Goal: Task Accomplishment & Management: Complete application form

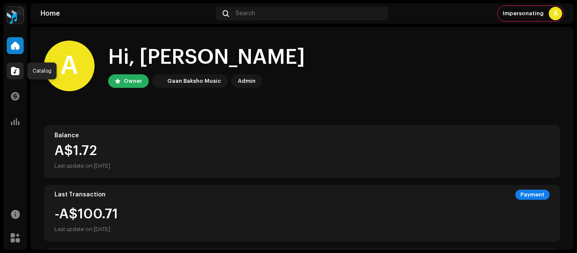
click at [11, 73] on span at bounding box center [15, 71] width 8 height 7
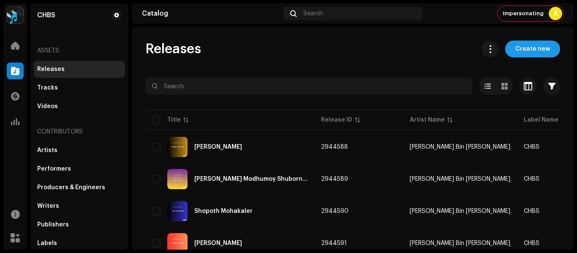
click at [521, 52] on span "Create new" at bounding box center [532, 49] width 35 height 17
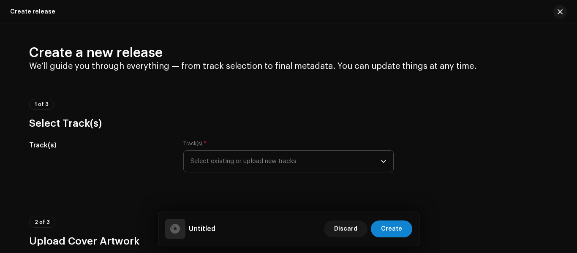
click at [253, 158] on span "Select existing or upload new tracks" at bounding box center [285, 161] width 190 height 21
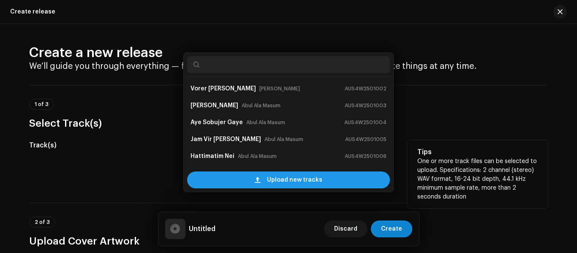
click at [255, 183] on span at bounding box center [257, 179] width 5 height 7
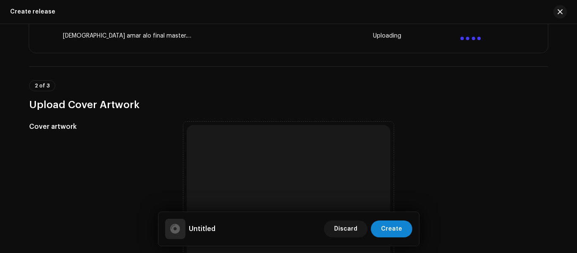
scroll to position [211, 0]
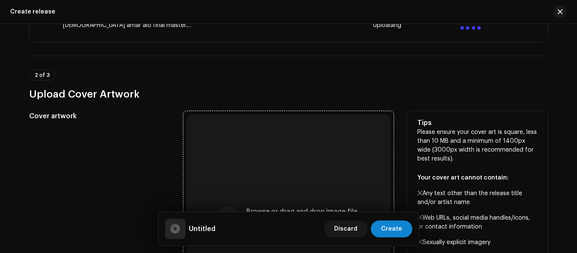
click at [230, 180] on div "Browse or drag and drop image file We support: JPG, JPEG, PNG, JFIF" at bounding box center [288, 215] width 203 height 203
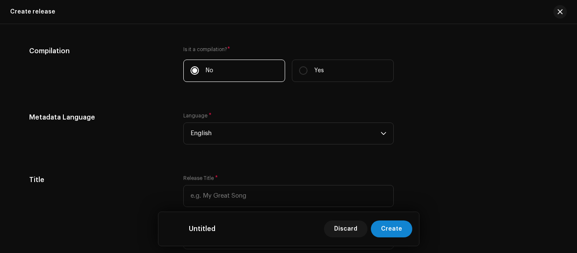
scroll to position [675, 0]
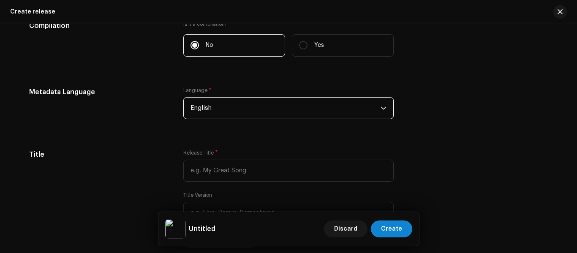
click at [217, 111] on span "English" at bounding box center [285, 107] width 190 height 21
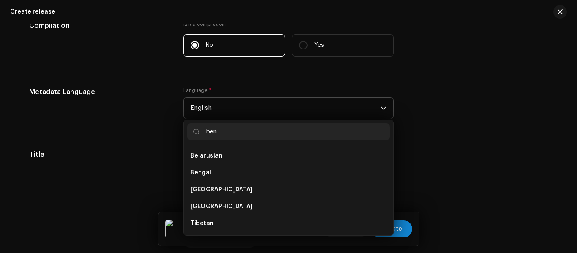
scroll to position [0, 0]
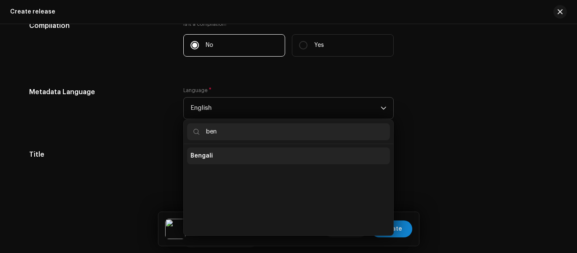
type input "ben"
click at [214, 160] on li "Bengali" at bounding box center [288, 155] width 203 height 17
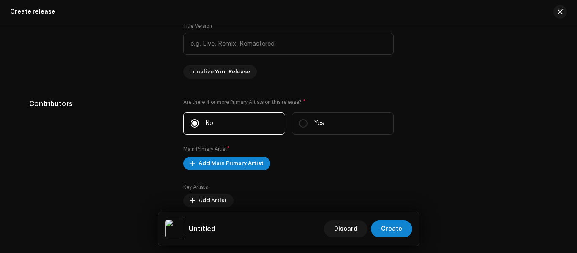
scroll to position [886, 0]
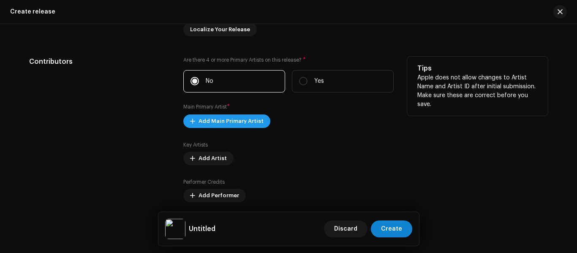
click at [213, 123] on span "Add Main Primary Artist" at bounding box center [230, 121] width 65 height 17
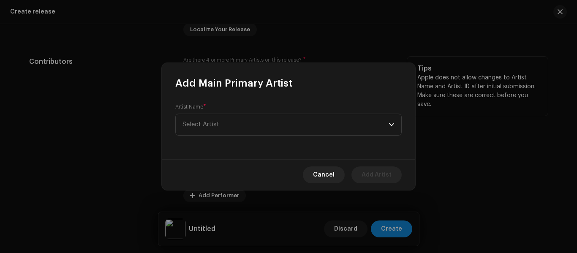
click at [213, 123] on span "Select Artist" at bounding box center [200, 124] width 37 height 6
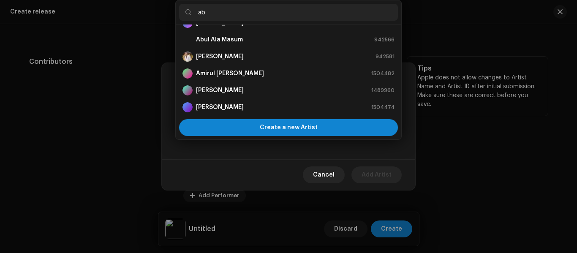
scroll to position [0, 0]
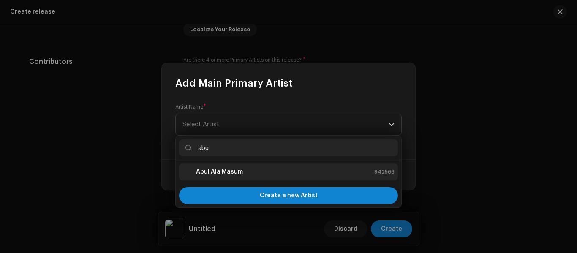
type input "abu"
click at [213, 171] on strong "Abul Ala Masum" at bounding box center [219, 172] width 47 height 8
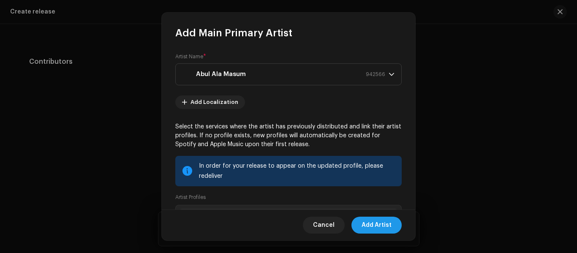
click at [381, 218] on span "Add Artist" at bounding box center [376, 225] width 30 height 17
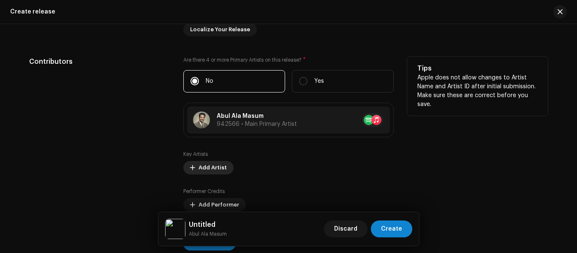
click at [204, 166] on span "Add Artist" at bounding box center [212, 167] width 28 height 17
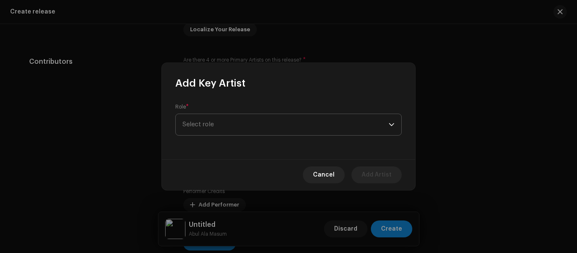
click at [217, 125] on span "Select role" at bounding box center [285, 124] width 206 height 21
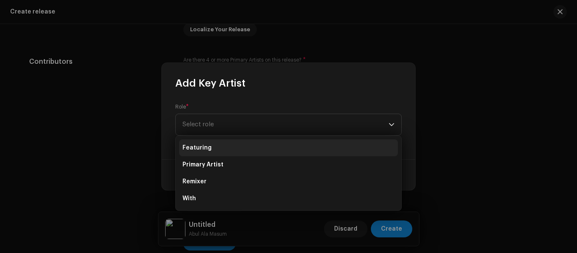
click at [216, 144] on li "Featuring" at bounding box center [288, 147] width 219 height 17
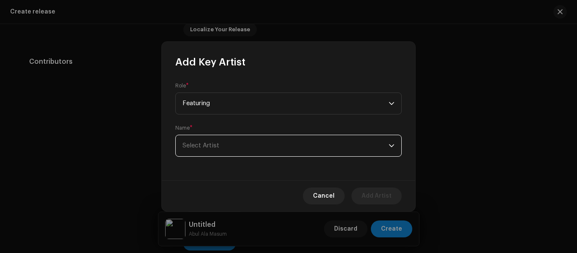
click at [216, 144] on span "Select Artist" at bounding box center [200, 145] width 37 height 6
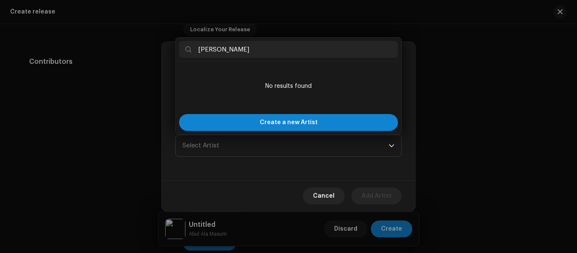
type input "[PERSON_NAME]"
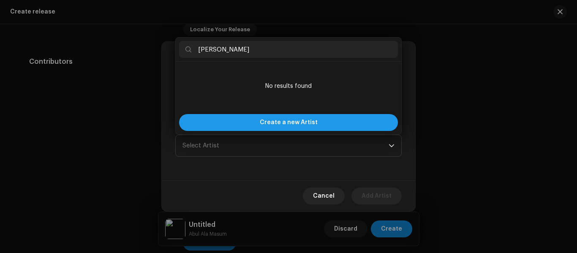
click at [270, 122] on span "Create a new Artist" at bounding box center [289, 122] width 58 height 17
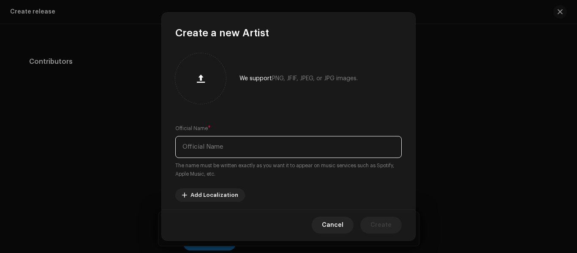
click at [235, 152] on input "text" at bounding box center [288, 147] width 226 height 22
paste input "[PERSON_NAME]"
type input "[PERSON_NAME]"
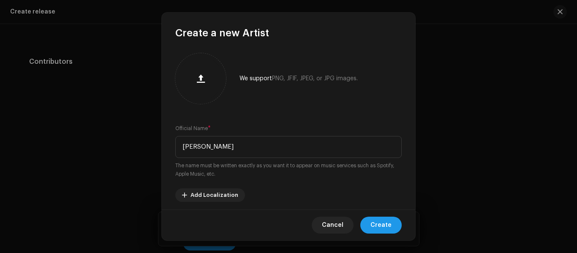
click at [375, 221] on span "Create" at bounding box center [380, 225] width 21 height 17
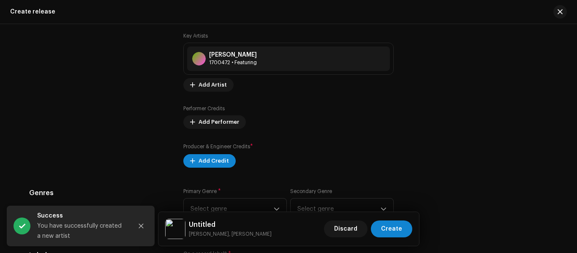
scroll to position [1013, 0]
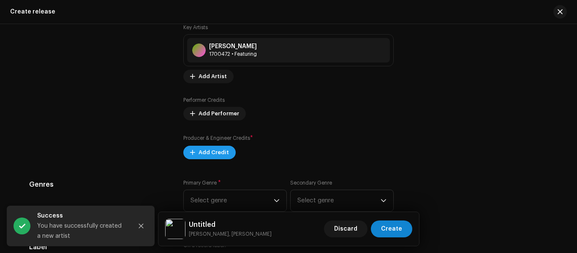
click at [206, 154] on span "Add Credit" at bounding box center [213, 152] width 30 height 17
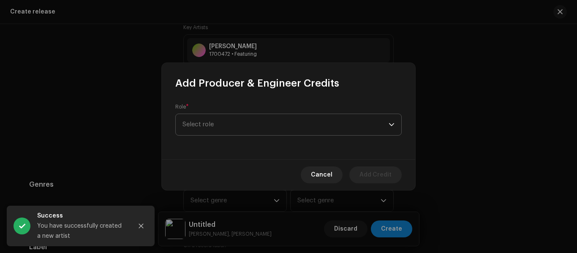
click at [211, 126] on span "Select role" at bounding box center [285, 124] width 206 height 21
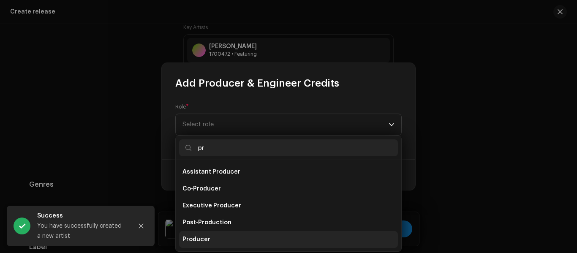
type input "pr"
click at [219, 235] on li "Producer" at bounding box center [288, 239] width 219 height 17
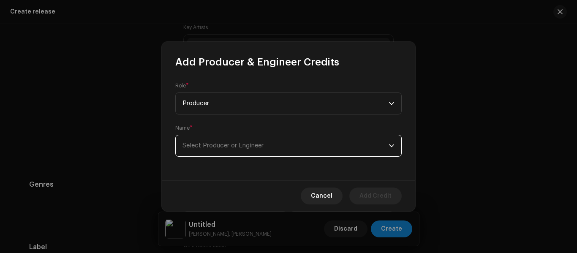
click at [238, 147] on span "Select Producer or Engineer" at bounding box center [222, 145] width 81 height 6
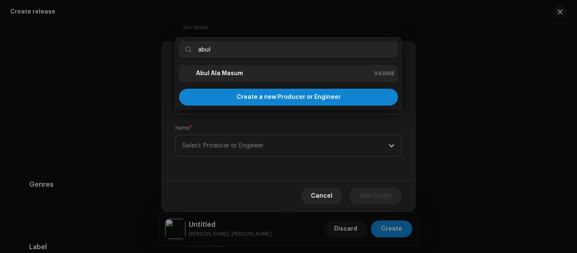
type input "abul"
click at [254, 68] on div "Abul Ala Masum 942566" at bounding box center [288, 73] width 212 height 10
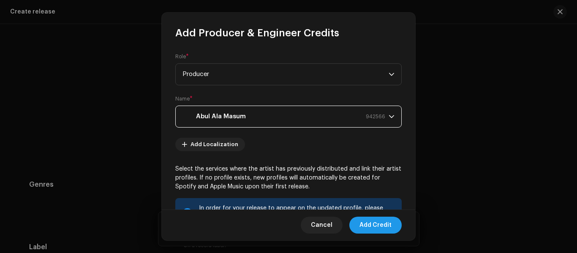
click at [376, 222] on span "Add Credit" at bounding box center [375, 225] width 32 height 17
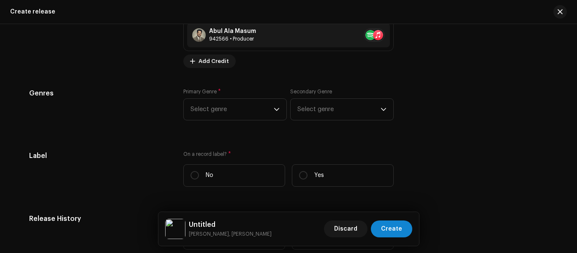
scroll to position [1182, 0]
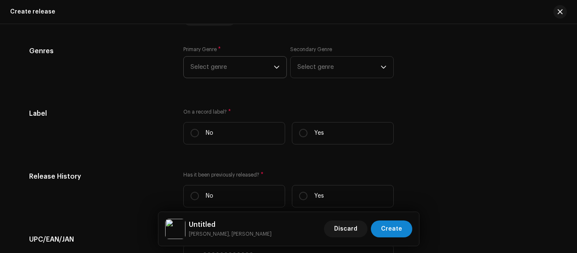
click at [232, 70] on span "Select genre" at bounding box center [231, 67] width 83 height 21
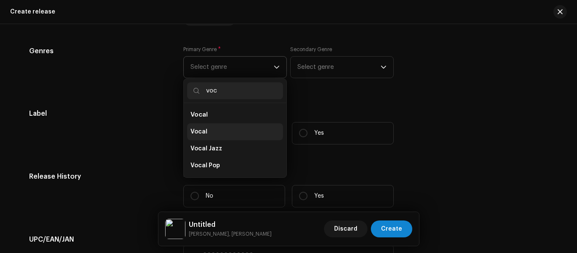
type input "voc"
click at [214, 137] on li "Vocal" at bounding box center [235, 131] width 96 height 17
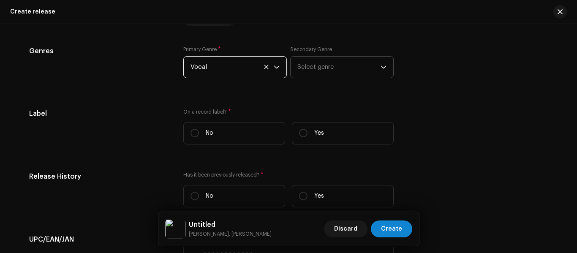
click at [315, 67] on span "Select genre" at bounding box center [338, 67] width 83 height 21
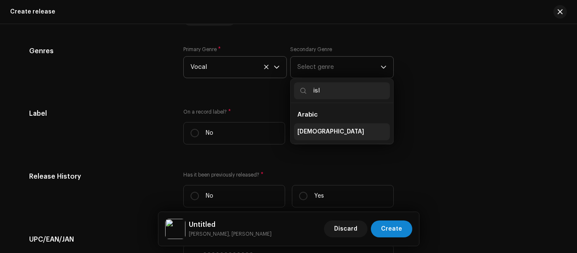
type input "isl"
click at [319, 130] on li "[DEMOGRAPHIC_DATA]" at bounding box center [342, 131] width 96 height 17
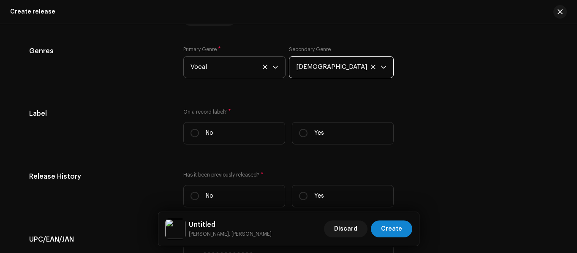
scroll to position [1224, 0]
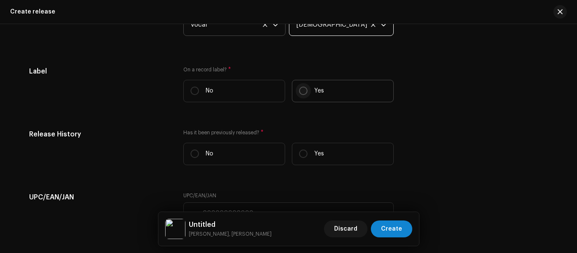
click at [305, 90] on input "Yes" at bounding box center [303, 91] width 8 height 8
radio input "true"
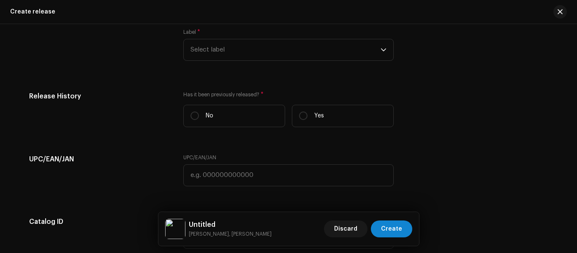
scroll to position [1308, 0]
click at [234, 54] on span "Select label" at bounding box center [285, 48] width 190 height 21
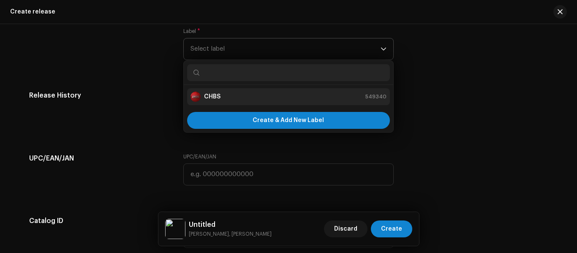
click at [232, 102] on li "CHBS 549340" at bounding box center [288, 96] width 203 height 17
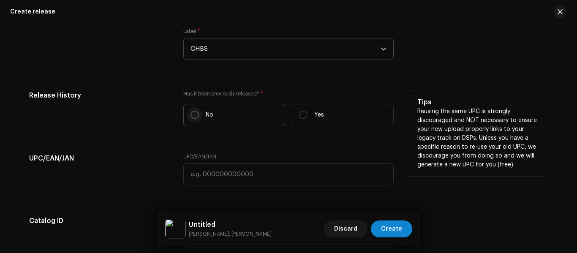
click at [197, 113] on input "No" at bounding box center [194, 115] width 8 height 8
radio input "true"
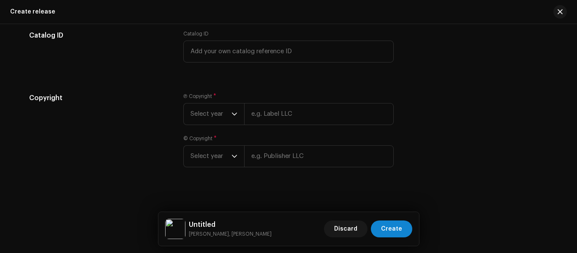
scroll to position [1499, 0]
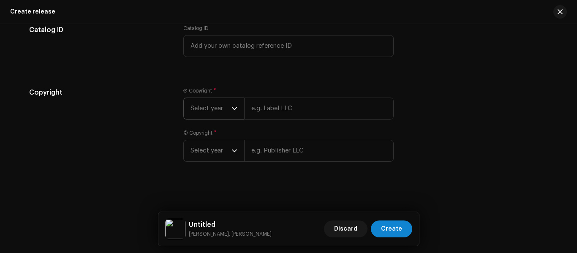
click at [216, 114] on span "Select year" at bounding box center [210, 108] width 41 height 21
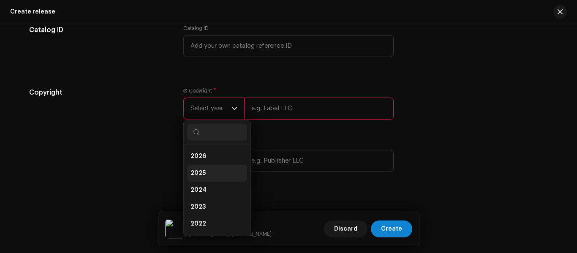
click at [201, 176] on span "2025" at bounding box center [197, 173] width 15 height 8
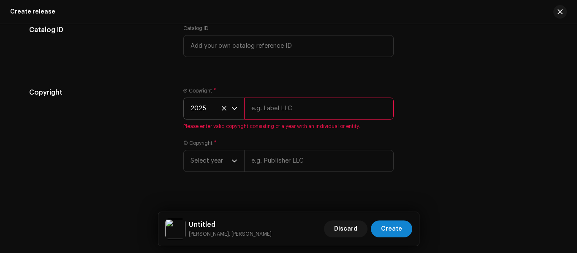
click at [313, 105] on input "text" at bounding box center [318, 108] width 149 height 22
type input "CHBS"
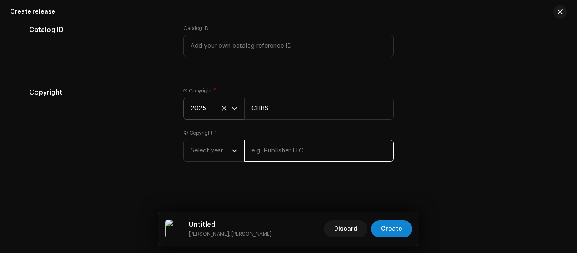
click at [305, 154] on input "text" at bounding box center [318, 151] width 149 height 22
type input "CHBS"
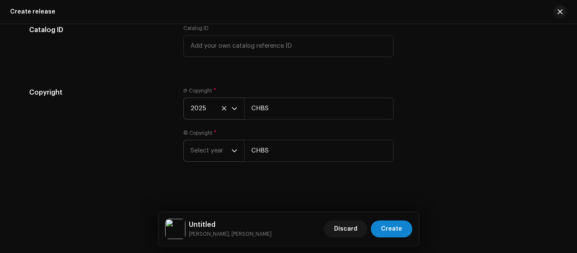
click at [203, 157] on span "Select year" at bounding box center [210, 150] width 41 height 21
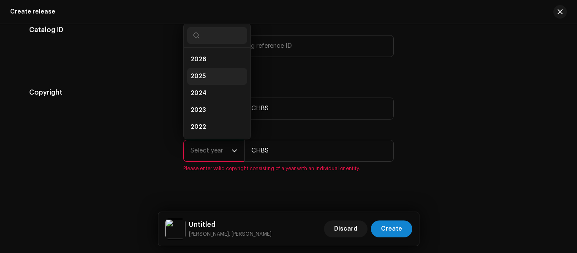
click at [197, 76] on span "2025" at bounding box center [197, 76] width 15 height 8
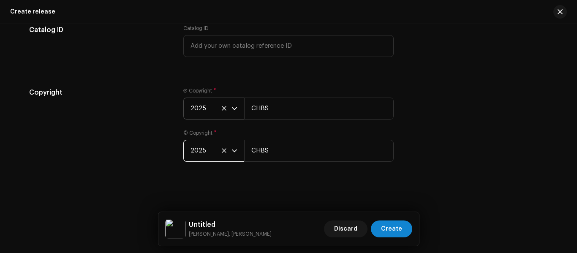
click at [162, 127] on div "Copyright" at bounding box center [99, 129] width 141 height 84
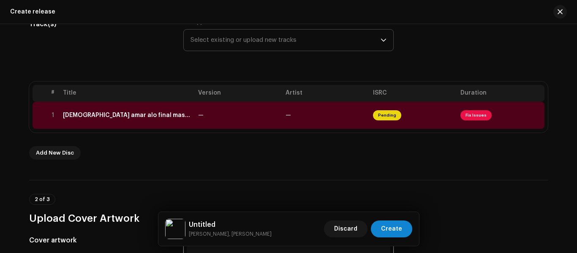
scroll to position [106, 0]
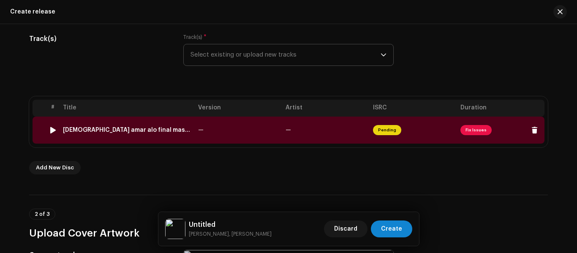
click at [170, 130] on div "[DEMOGRAPHIC_DATA] amar alo final master.wav" at bounding box center [127, 130] width 128 height 7
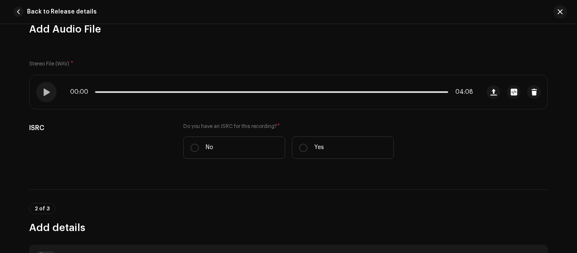
scroll to position [127, 0]
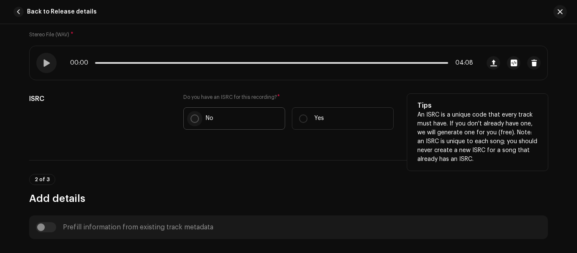
click at [191, 121] on input "No" at bounding box center [194, 118] width 8 height 8
radio input "true"
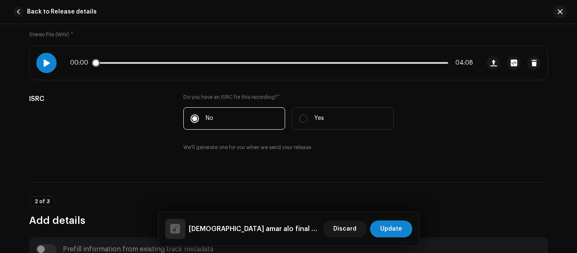
click at [46, 65] on span at bounding box center [46, 63] width 7 height 7
click at [112, 63] on p-slider at bounding box center [271, 63] width 353 height 2
click at [45, 63] on span at bounding box center [46, 63] width 7 height 7
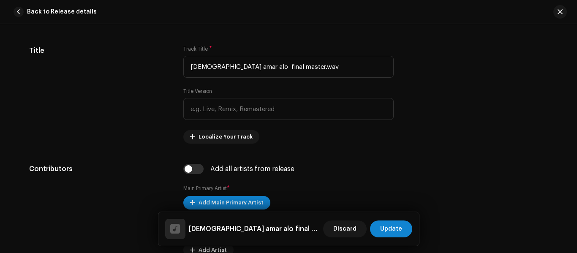
scroll to position [380, 0]
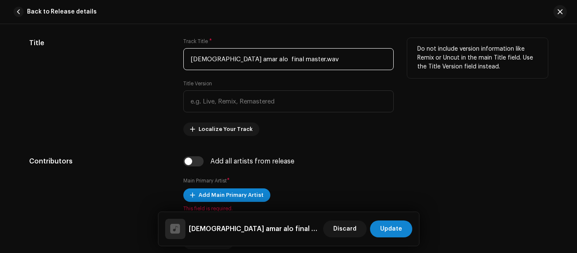
click at [290, 60] on input "[DEMOGRAPHIC_DATA] amar alo final master.wav" at bounding box center [288, 59] width 210 height 22
drag, startPoint x: 292, startPoint y: 59, endPoint x: 209, endPoint y: 68, distance: 83.2
click at [209, 68] on input "[DEMOGRAPHIC_DATA] amar alo final master.wav" at bounding box center [288, 59] width 210 height 22
paste input "Chara Kemne [PERSON_NAME]"
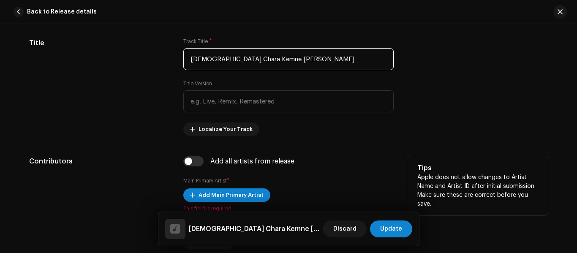
type input "[DEMOGRAPHIC_DATA] Chara Kemne [PERSON_NAME]"
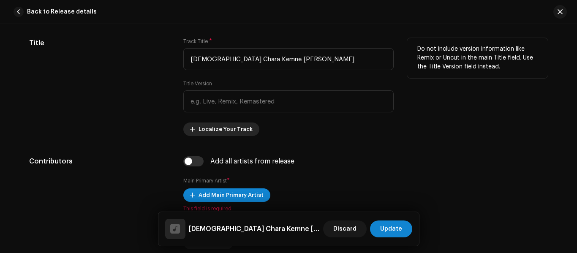
click at [226, 132] on span "Localize Your Track" at bounding box center [225, 129] width 54 height 17
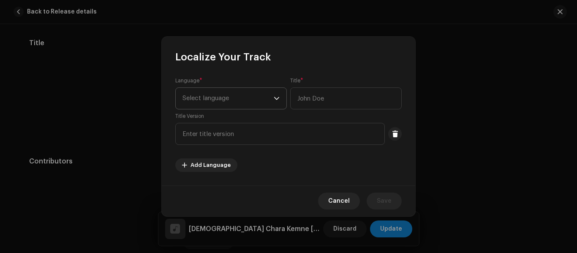
click at [223, 98] on span "Select language" at bounding box center [227, 98] width 91 height 21
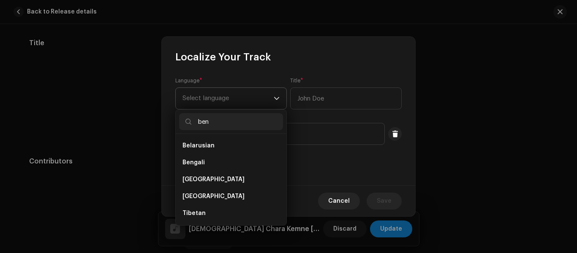
scroll to position [0, 0]
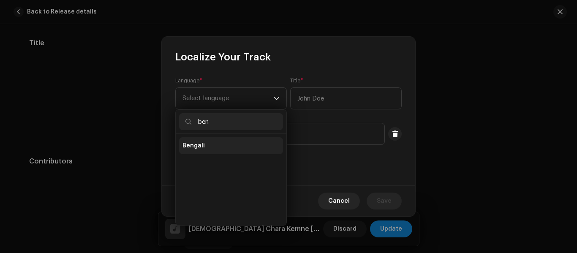
type input "ben"
click at [226, 145] on li "Bengali" at bounding box center [231, 145] width 104 height 17
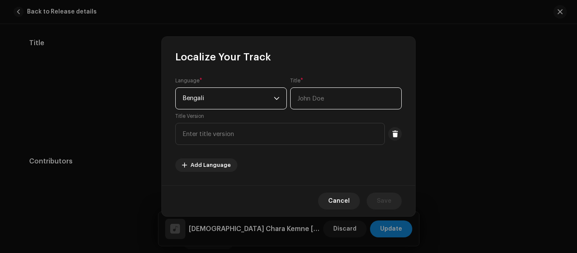
click at [326, 99] on input "text" at bounding box center [345, 98] width 111 height 22
paste input "কোরান ছাড়া কেমনে কাটে দিন"
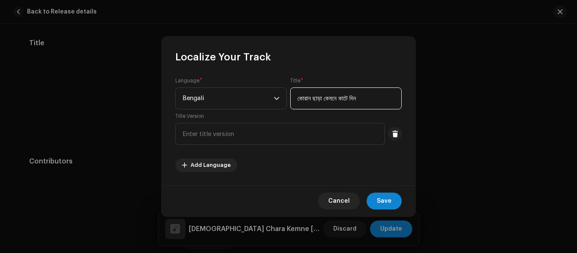
click at [316, 98] on input "কোরান ছাড়া কেমনে কাটে দিন" at bounding box center [345, 98] width 111 height 22
type input "[DEMOGRAPHIC_DATA] ছাড়া কেমনে কাটে দিন"
click at [327, 168] on div "Language * Bengali Title * [DEMOGRAPHIC_DATA] ছাড়া কেমনে কাটে দিন Title Version…" at bounding box center [288, 124] width 226 height 95
click at [309, 169] on div "Language * Bengali Title * [DEMOGRAPHIC_DATA] ছাড়া কেমনে কাটে দিন Title Version…" at bounding box center [288, 124] width 226 height 95
click at [391, 202] on span "Save" at bounding box center [383, 200] width 15 height 17
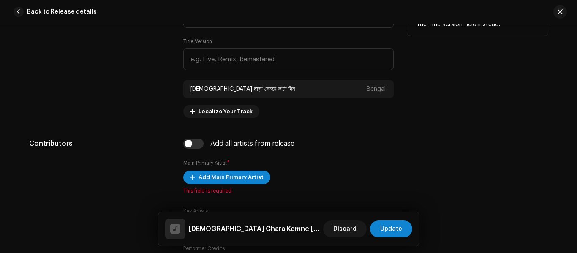
scroll to position [464, 0]
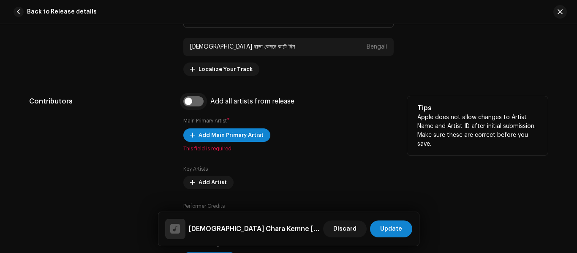
click at [190, 101] on input "checkbox" at bounding box center [193, 101] width 20 height 10
checkbox input "true"
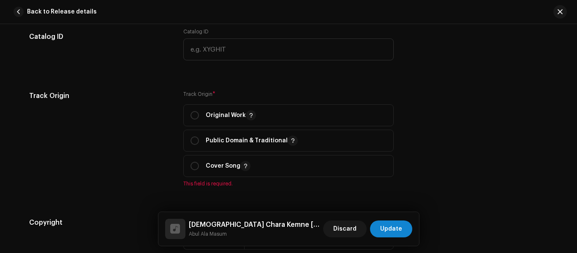
scroll to position [1097, 0]
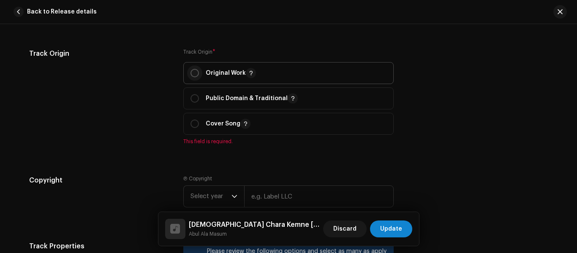
click at [193, 71] on input "radio" at bounding box center [194, 73] width 8 height 8
radio input "true"
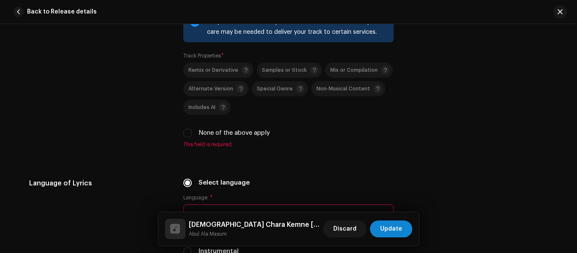
scroll to position [1351, 0]
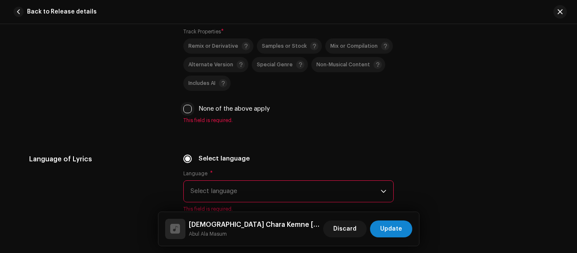
click at [184, 109] on input "None of the above apply" at bounding box center [187, 109] width 8 height 8
checkbox input "true"
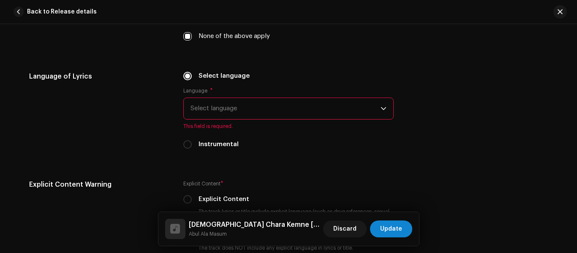
scroll to position [1435, 0]
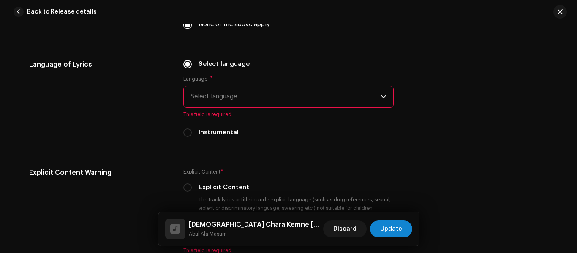
click at [211, 97] on span "Select language" at bounding box center [285, 96] width 190 height 21
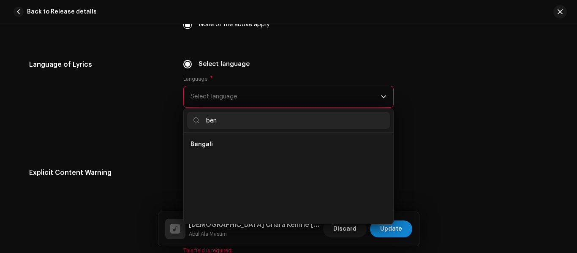
scroll to position [0, 0]
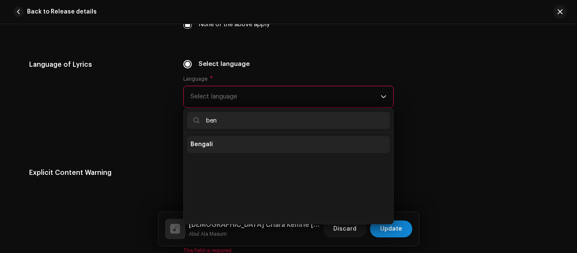
type input "ben"
click at [217, 139] on li "Bengali" at bounding box center [288, 144] width 203 height 17
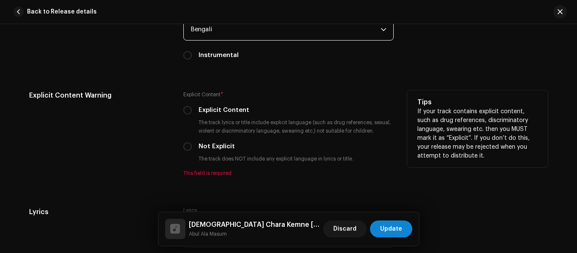
scroll to position [1519, 0]
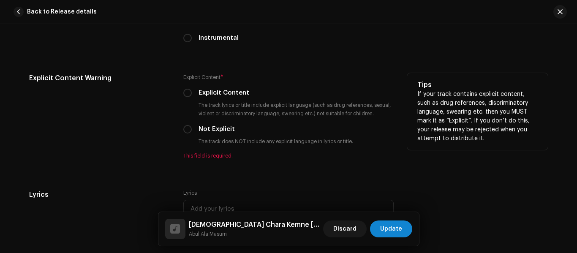
click at [190, 130] on div "Not Explicit" at bounding box center [288, 129] width 210 height 9
click at [184, 130] on input "Not Explicit" at bounding box center [187, 129] width 8 height 8
radio input "true"
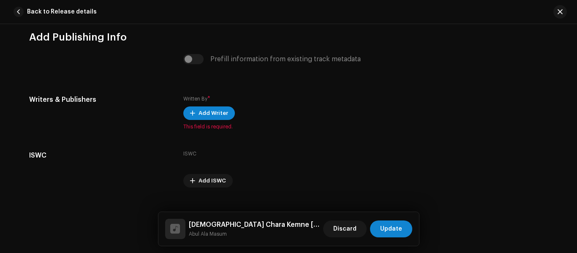
scroll to position [1788, 0]
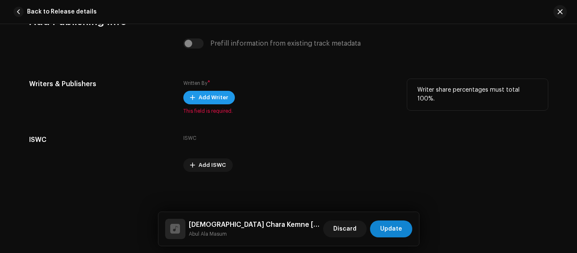
click at [193, 100] on button "Add Writer" at bounding box center [208, 98] width 51 height 14
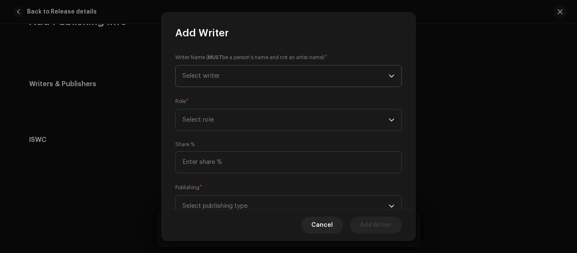
click at [214, 84] on span "Select writer" at bounding box center [285, 75] width 206 height 21
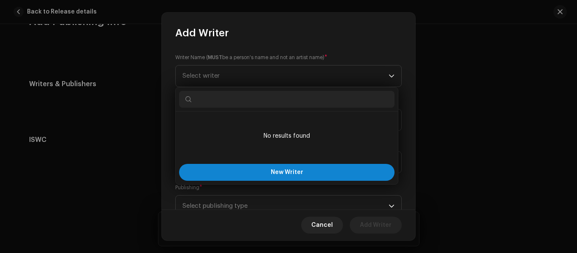
click at [214, 98] on input "text" at bounding box center [286, 99] width 215 height 17
click at [217, 103] on input "text" at bounding box center [286, 99] width 215 height 17
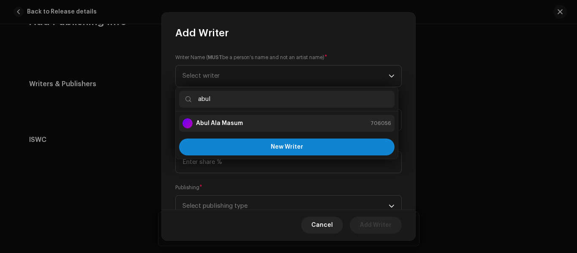
type input "abul"
click at [222, 118] on div "Abul Ala Masum" at bounding box center [212, 123] width 60 height 10
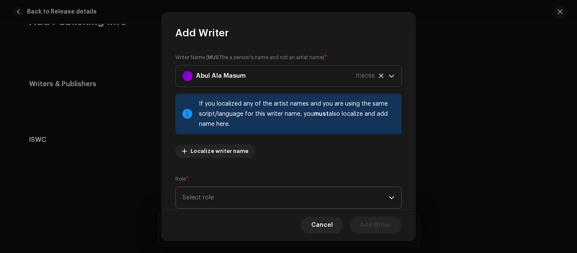
click at [214, 197] on span "Select role" at bounding box center [285, 197] width 206 height 21
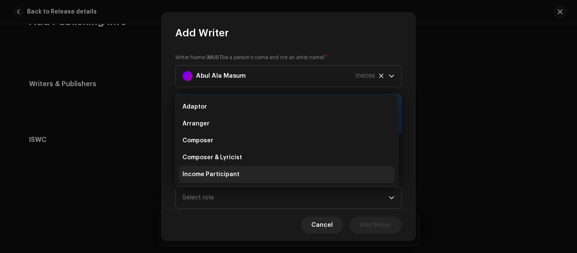
scroll to position [14, 0]
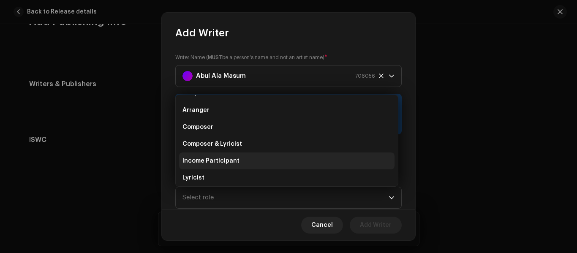
click at [218, 152] on li "Income Participant" at bounding box center [286, 160] width 215 height 17
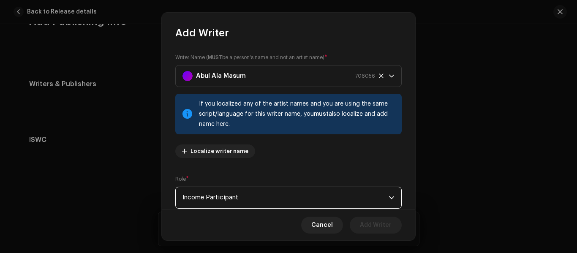
click at [219, 195] on span "Income Participant" at bounding box center [285, 197] width 206 height 21
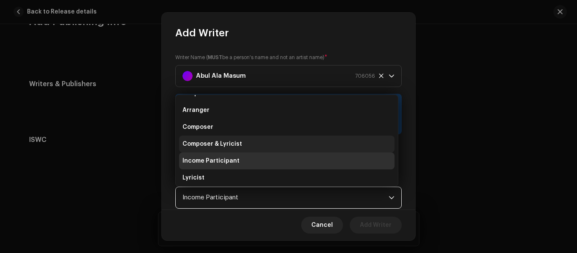
click at [225, 144] on span "Composer & Lyricist" at bounding box center [212, 144] width 60 height 8
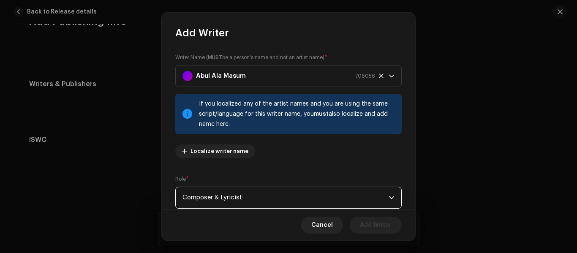
scroll to position [109, 0]
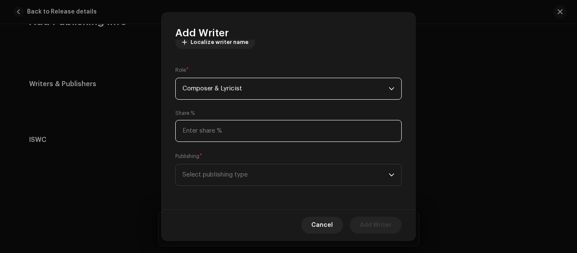
click at [230, 127] on input at bounding box center [288, 131] width 226 height 22
type input "100.00"
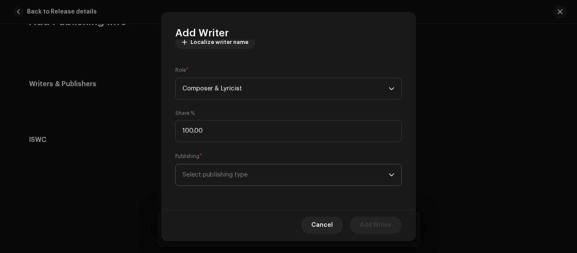
click at [229, 175] on span "Select publishing type" at bounding box center [285, 174] width 206 height 21
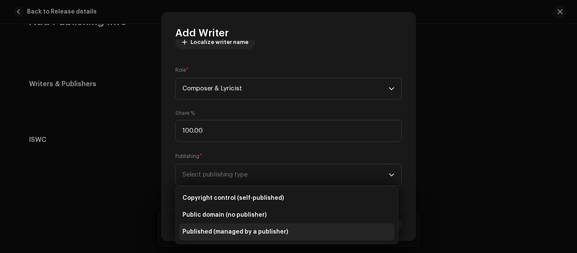
click at [214, 226] on li "Published (managed by a publisher)" at bounding box center [286, 231] width 215 height 17
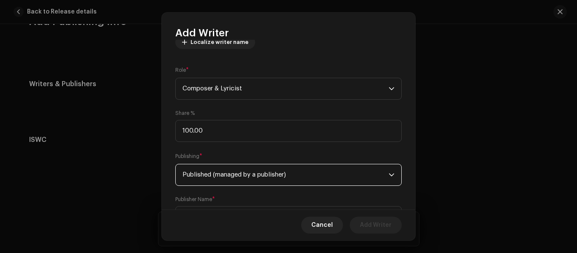
scroll to position [151, 0]
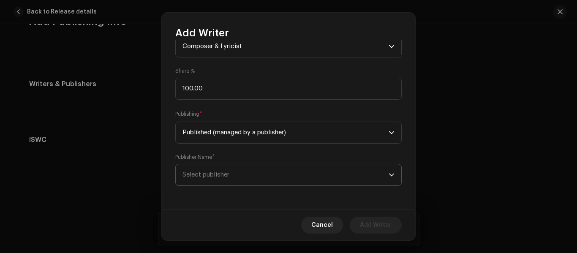
click at [223, 176] on span "Select publisher" at bounding box center [205, 174] width 47 height 6
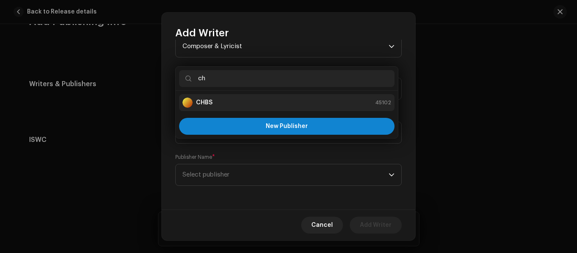
type input "ch"
click at [225, 101] on div "CHBS 45102" at bounding box center [286, 102] width 208 height 10
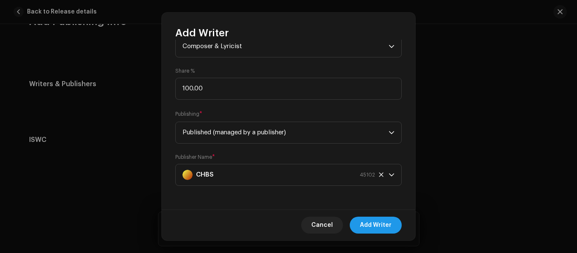
click at [371, 226] on span "Add Writer" at bounding box center [376, 225] width 32 height 17
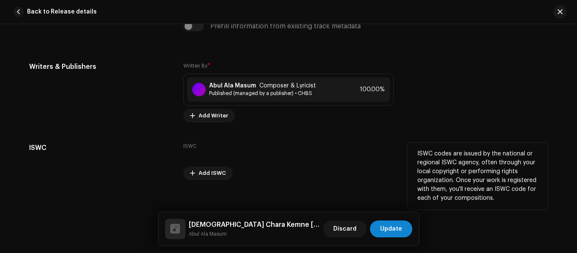
scroll to position [1814, 0]
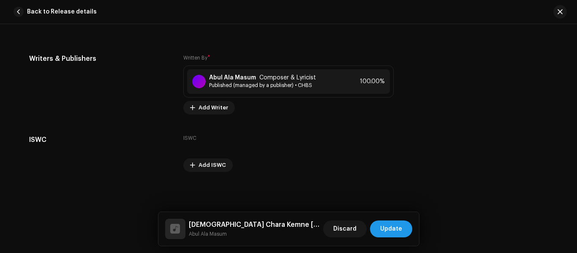
click at [404, 230] on button "Update" at bounding box center [391, 228] width 42 height 17
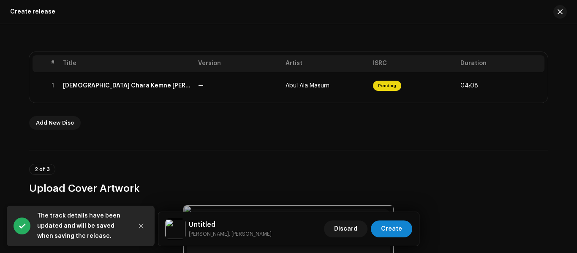
scroll to position [149, 0]
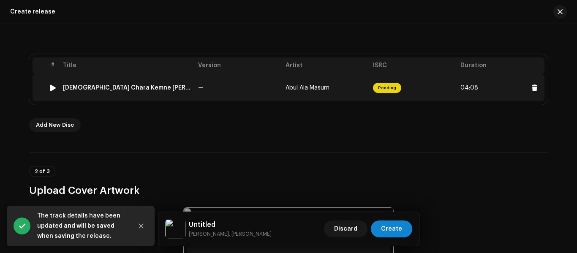
click at [152, 93] on td "[DEMOGRAPHIC_DATA] Chara Kemne [PERSON_NAME]" at bounding box center [127, 87] width 135 height 27
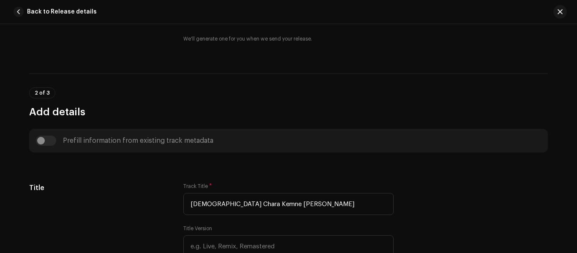
scroll to position [338, 0]
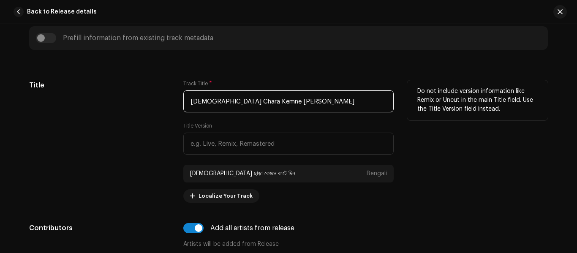
click at [294, 102] on input "[DEMOGRAPHIC_DATA] Chara Kemne [PERSON_NAME]" at bounding box center [288, 101] width 210 height 22
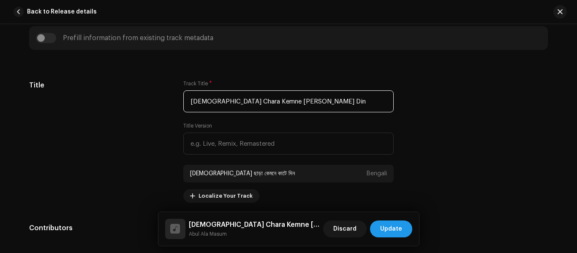
type input "[DEMOGRAPHIC_DATA] Chara Kemne [PERSON_NAME] Din"
click at [390, 227] on span "Update" at bounding box center [391, 228] width 22 height 17
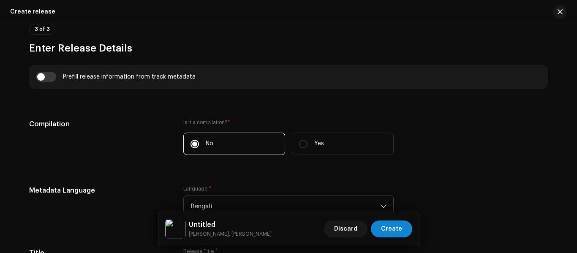
scroll to position [613, 0]
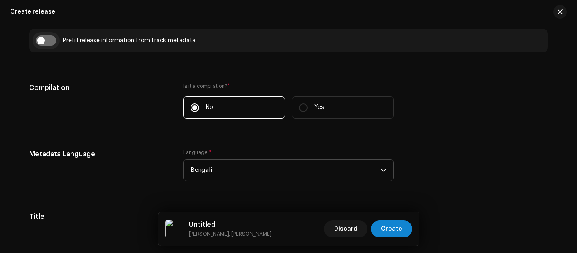
click at [51, 41] on input "checkbox" at bounding box center [46, 40] width 20 height 10
checkbox input "true"
type input "[DEMOGRAPHIC_DATA] Chara Kemne [PERSON_NAME] Din"
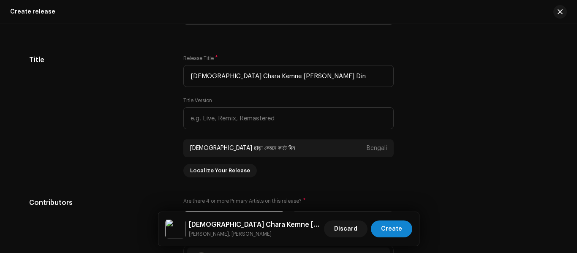
scroll to position [824, 0]
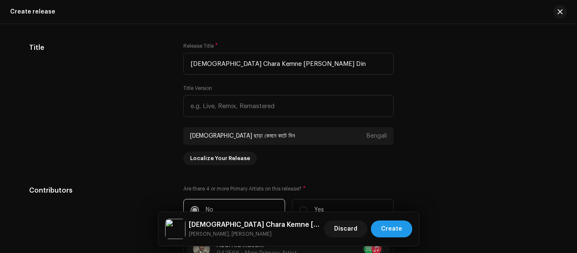
click at [408, 230] on button "Create" at bounding box center [391, 228] width 41 height 17
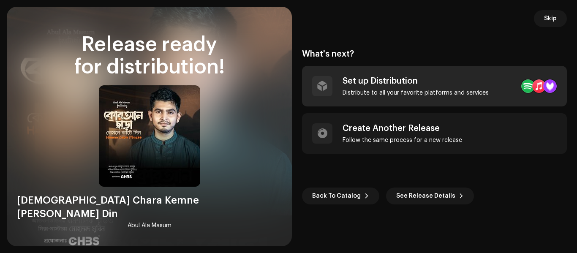
click at [423, 82] on div "Set up Distribution" at bounding box center [415, 81] width 146 height 10
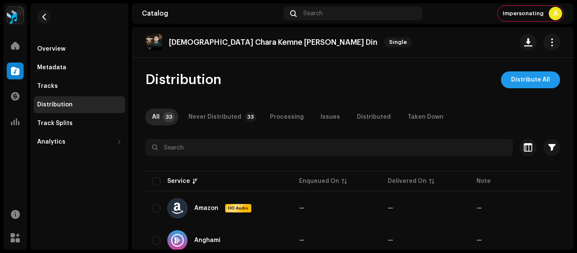
click at [544, 82] on button "Distribute All" at bounding box center [530, 79] width 59 height 17
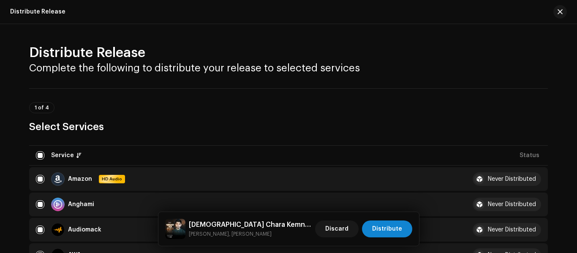
click at [246, 130] on h3 "Select Services" at bounding box center [288, 127] width 518 height 14
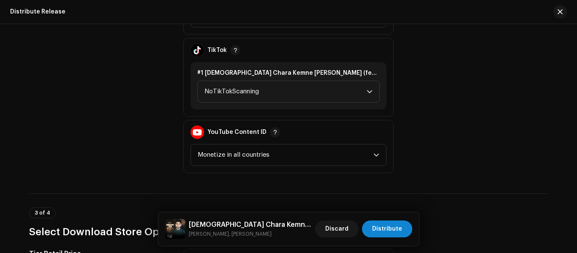
scroll to position [1097, 0]
click at [358, 89] on span "NoTikTokScanning" at bounding box center [285, 91] width 162 height 21
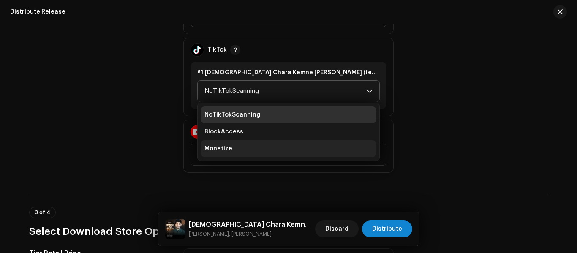
click at [326, 155] on li "Monetize" at bounding box center [288, 148] width 175 height 17
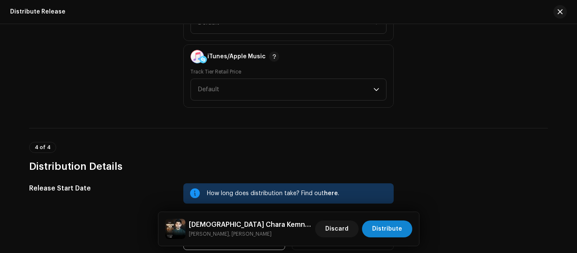
scroll to position [1477, 0]
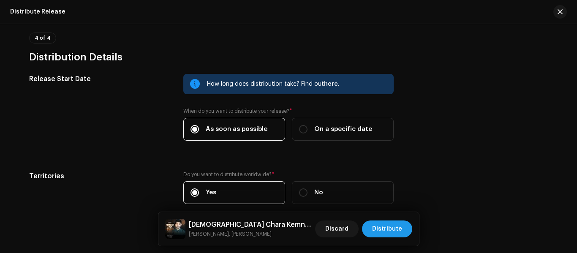
click at [398, 227] on span "Distribute" at bounding box center [387, 228] width 30 height 17
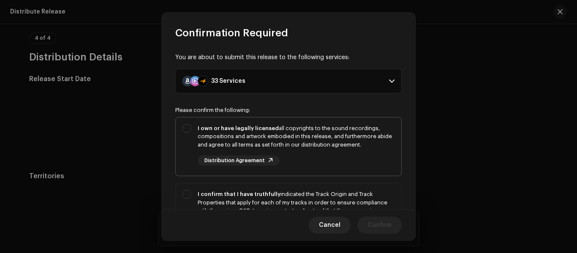
click at [359, 139] on div "I own or have legally licensed all copyrights to the sound recordings, composit…" at bounding box center [296, 136] width 197 height 25
checkbox input "true"
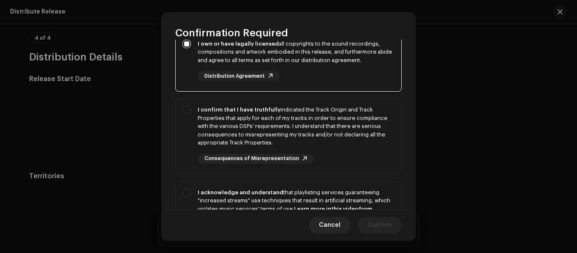
click at [359, 139] on div "I confirm that I have truthfully indicated the Track Origin and Track Propertie…" at bounding box center [296, 126] width 197 height 41
checkbox input "true"
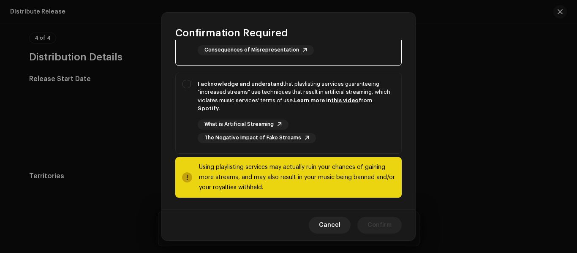
scroll to position [195, 0]
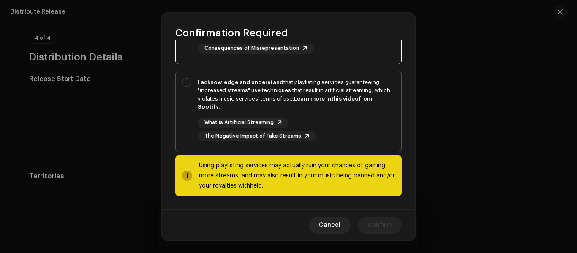
click at [370, 122] on div "What is Artificial Streaming The Negative Impact of Fake Streams" at bounding box center [296, 130] width 197 height 24
checkbox input "true"
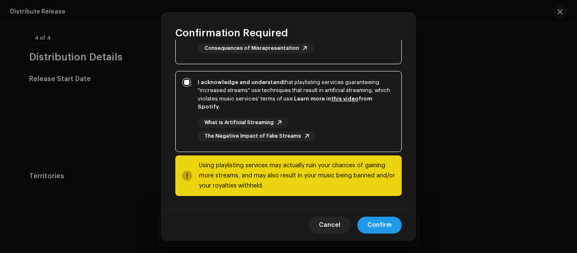
click at [379, 227] on span "Confirm" at bounding box center [379, 225] width 24 height 17
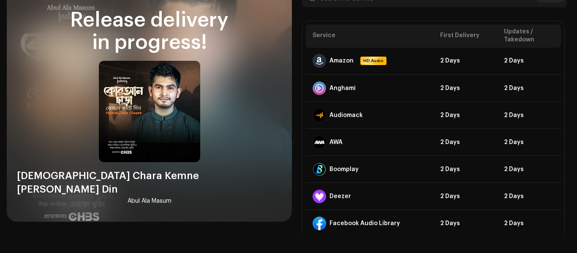
scroll to position [49, 0]
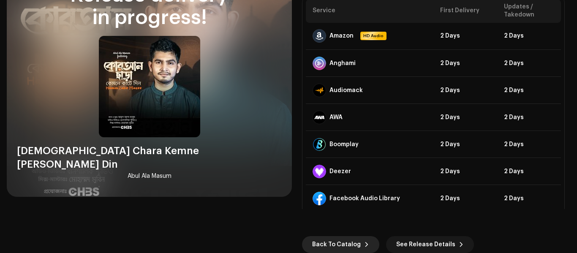
click at [325, 237] on span "Back To Catalog" at bounding box center [336, 244] width 49 height 17
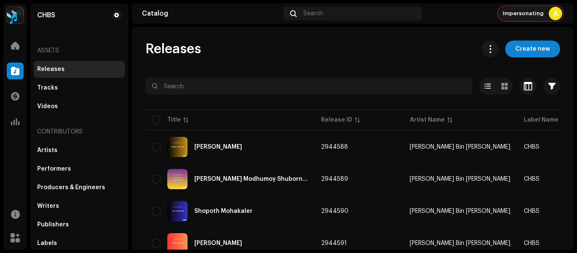
click at [511, 16] on span "Impersonating" at bounding box center [522, 13] width 41 height 7
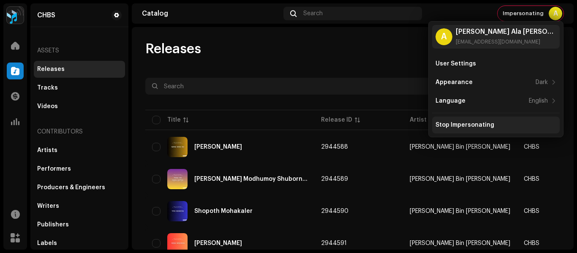
click at [448, 124] on div "Stop Impersonating" at bounding box center [464, 125] width 59 height 7
